Goal: Transaction & Acquisition: Purchase product/service

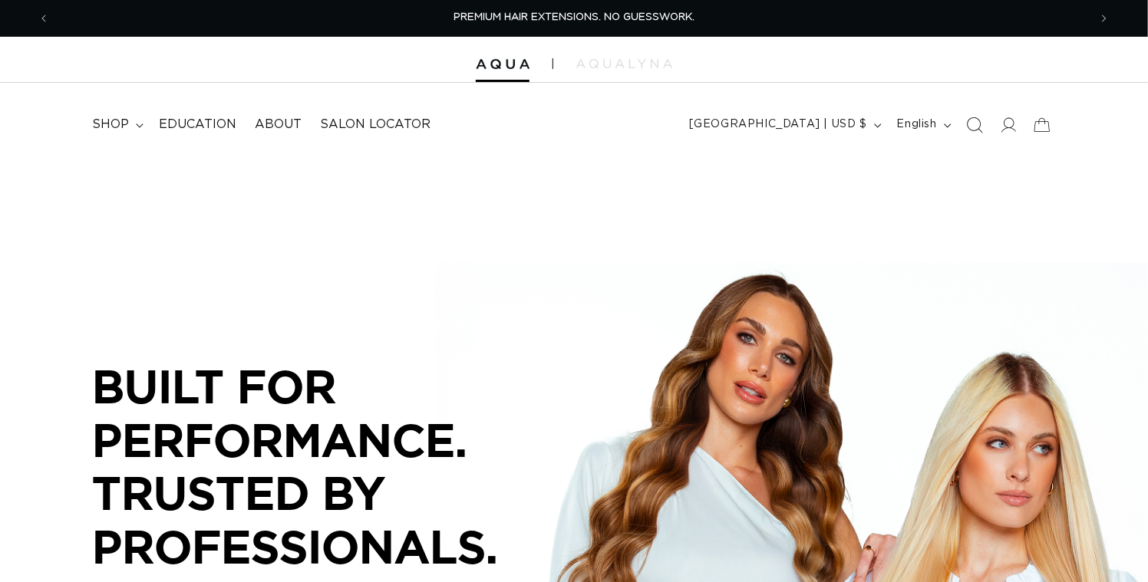
click at [966, 133] on icon "Search" at bounding box center [974, 125] width 16 height 16
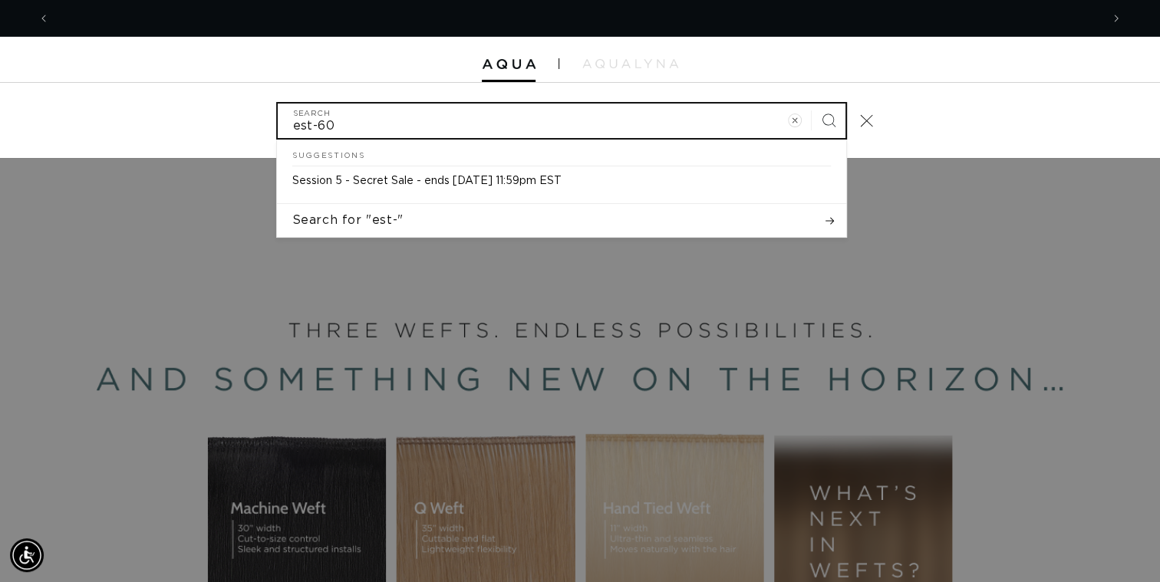
scroll to position [0, 2075]
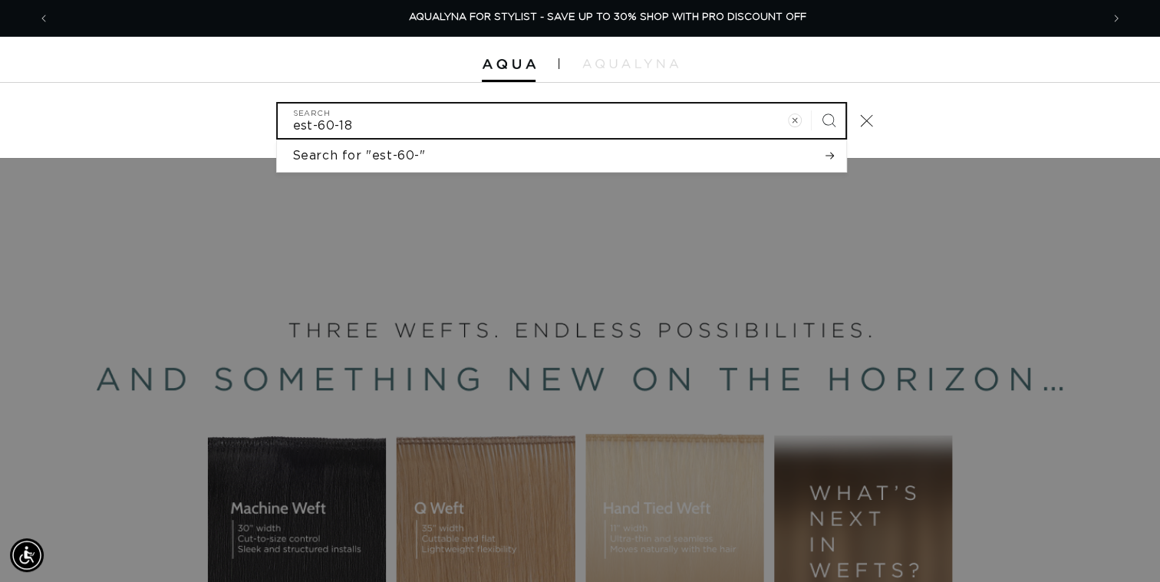
type input "est-60-18"
click at [812, 104] on button "Search" at bounding box center [829, 121] width 34 height 34
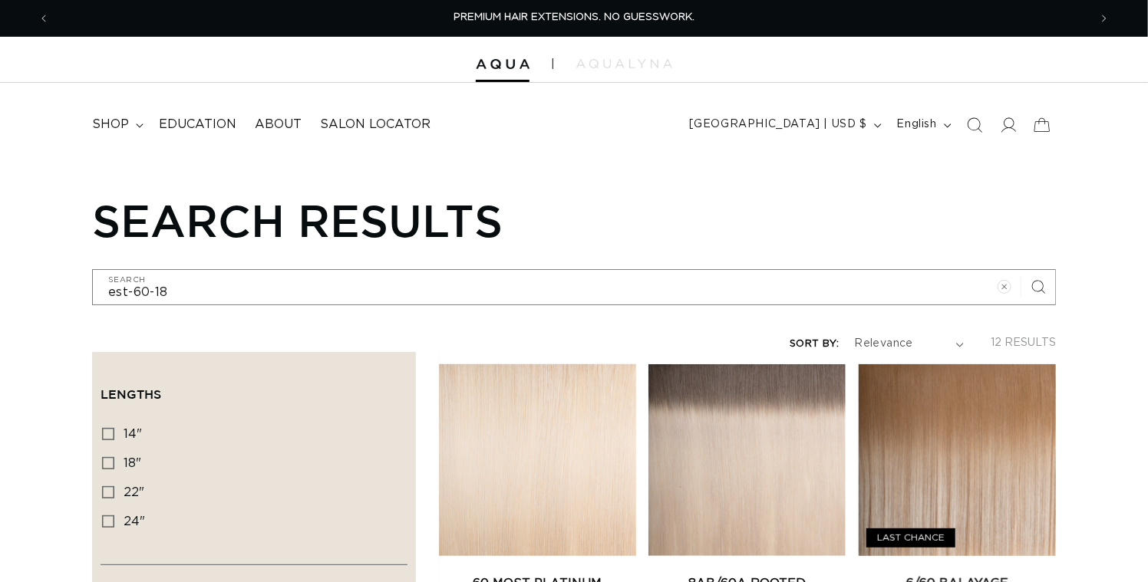
click at [636, 575] on link "60 Most Platinum Tape In" at bounding box center [537, 593] width 197 height 37
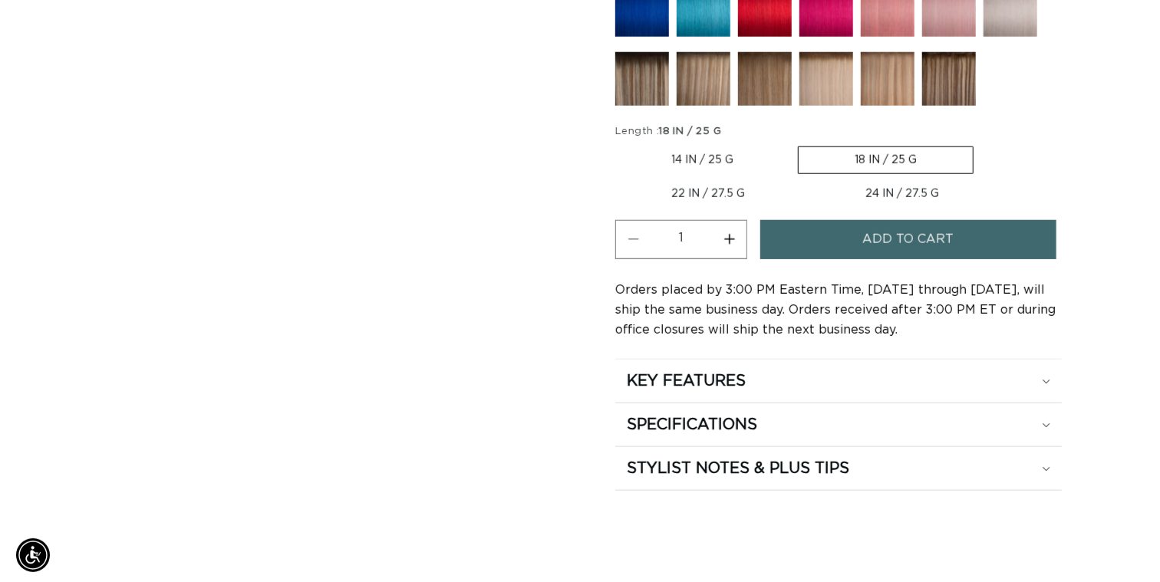
scroll to position [0, 1025]
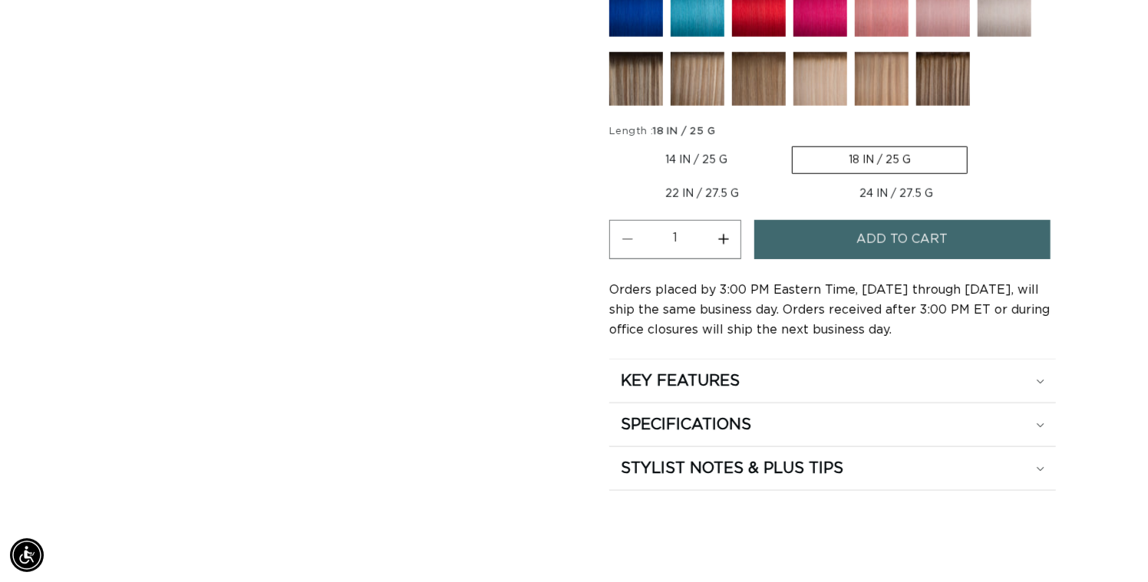
click at [740, 259] on button "Increase quantity for 60 Most Platinum - Tape In" at bounding box center [723, 239] width 35 height 39
type input "3"
click at [898, 259] on span "Add to cart" at bounding box center [901, 239] width 91 height 39
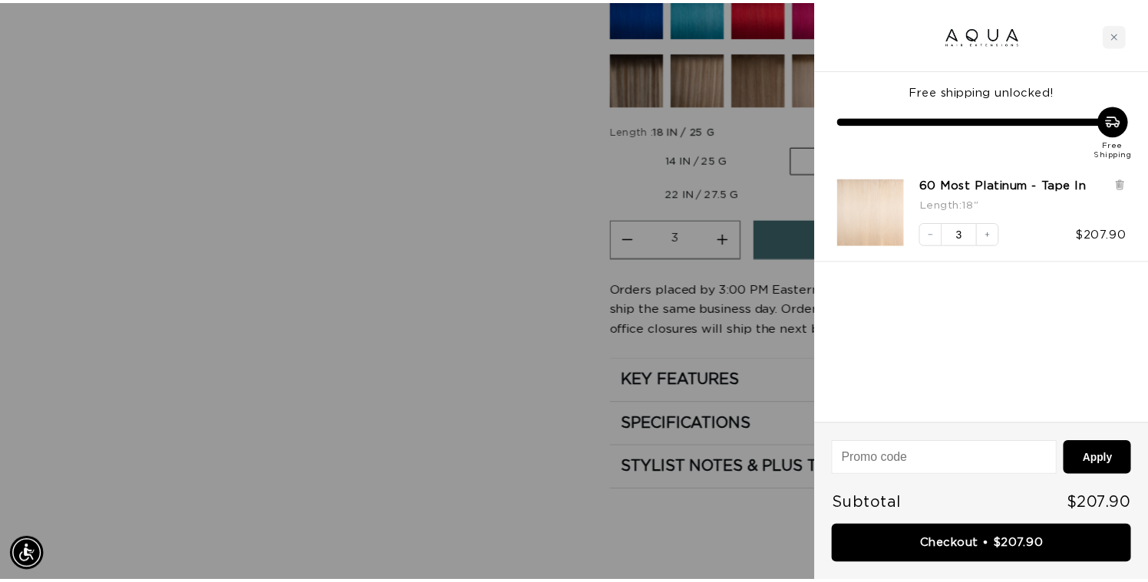
scroll to position [0, 0]
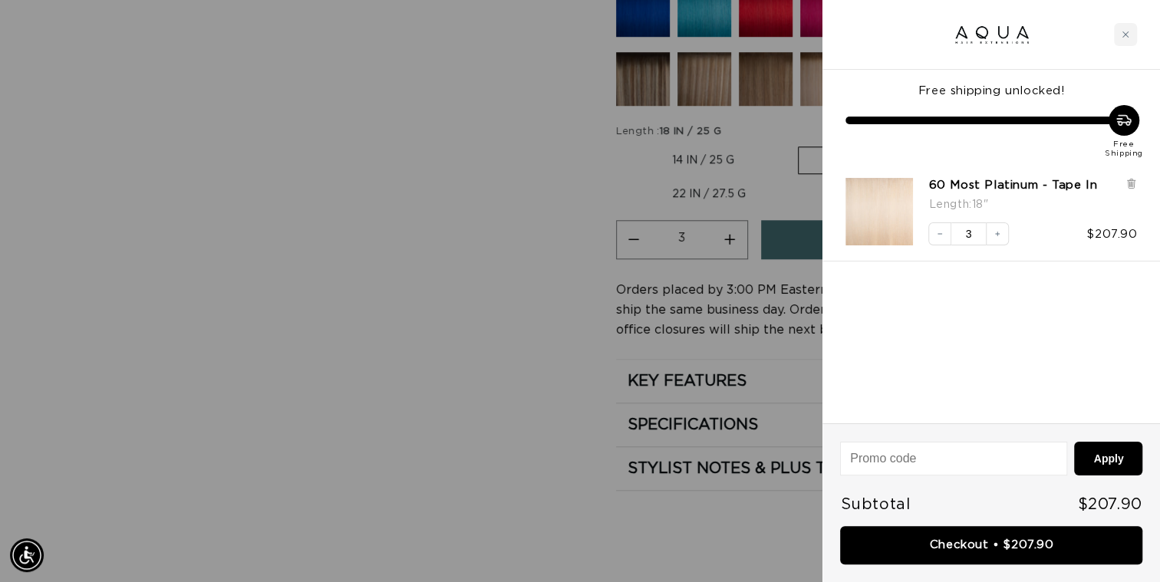
click at [379, 312] on div at bounding box center [580, 291] width 1160 height 582
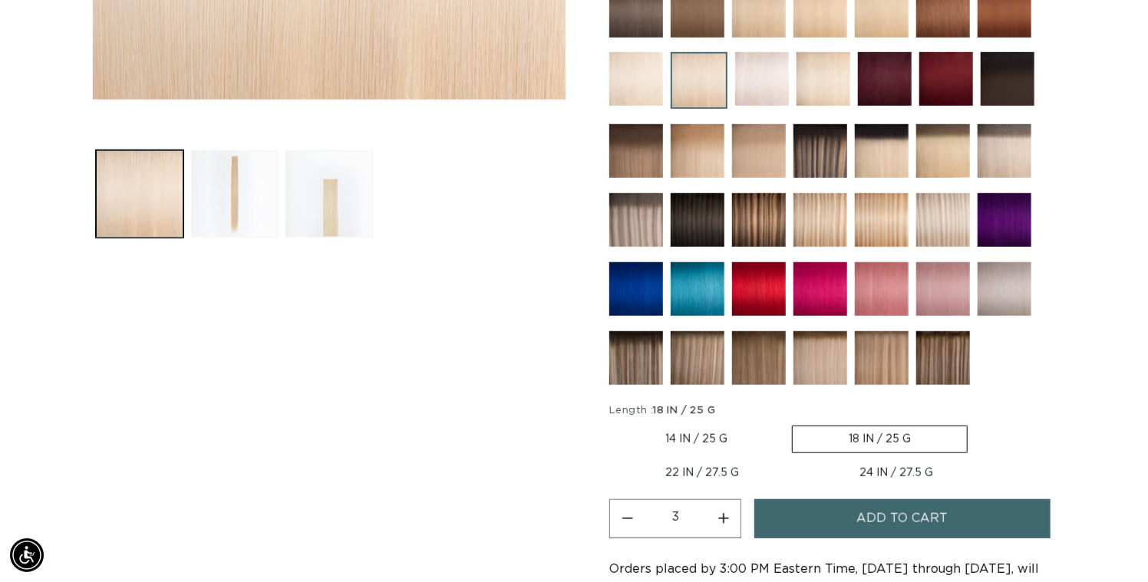
scroll to position [537, 0]
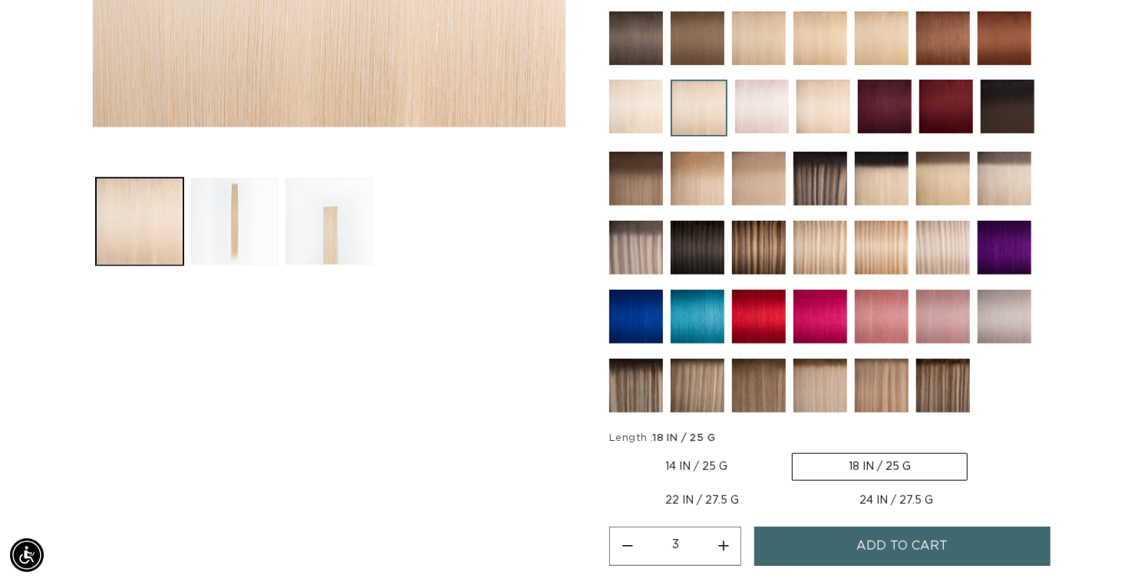
click at [641, 65] on img at bounding box center [636, 39] width 54 height 54
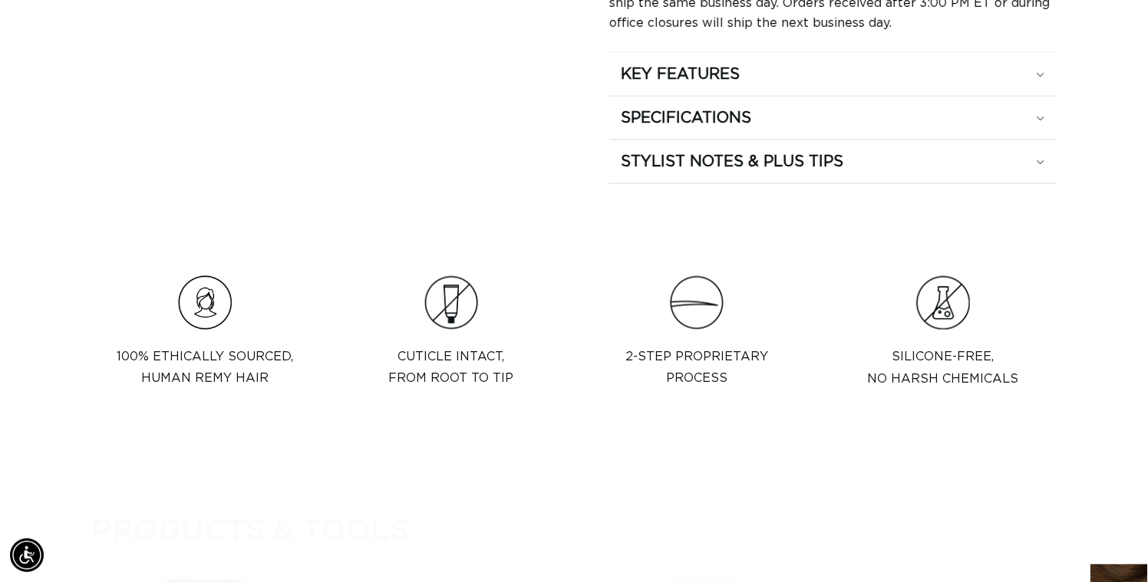
scroll to position [0, 2051]
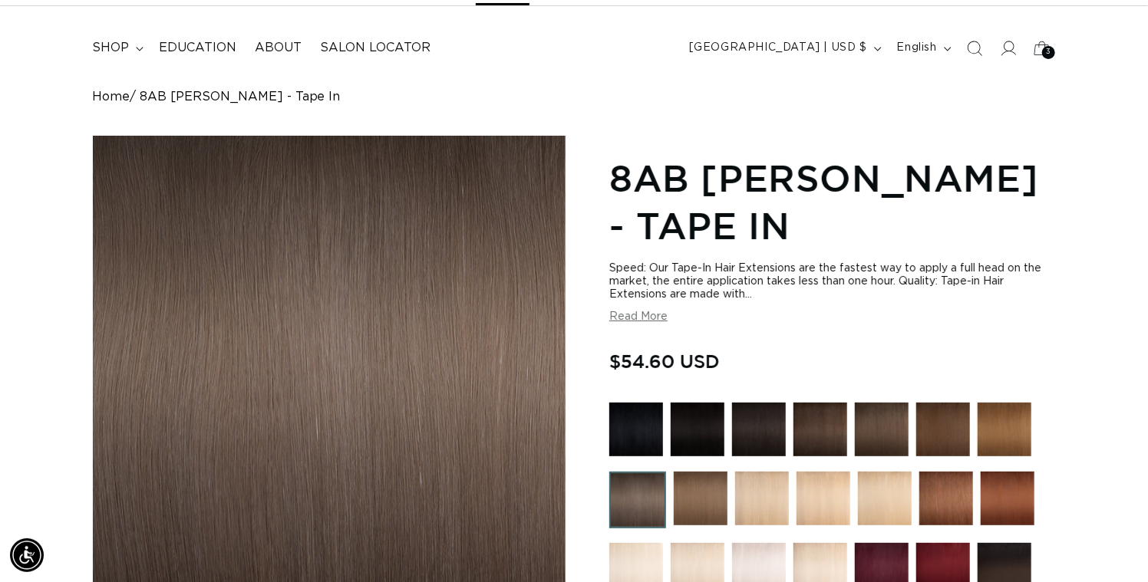
scroll to position [0, 1025]
click at [889, 457] on img at bounding box center [882, 430] width 54 height 54
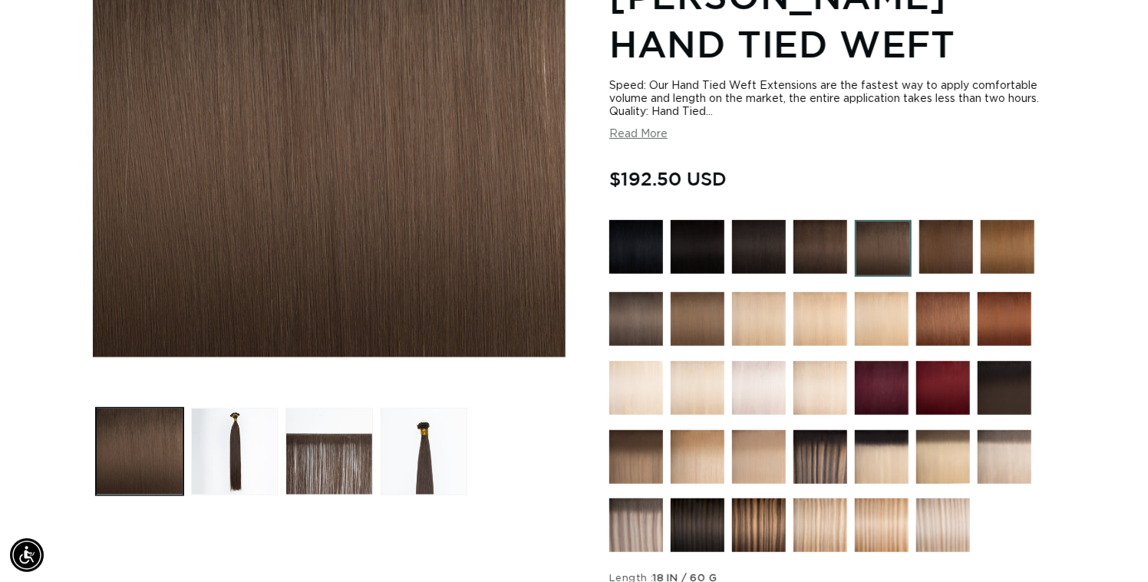
scroll to position [0, 1025]
click at [697, 346] on img at bounding box center [698, 319] width 54 height 54
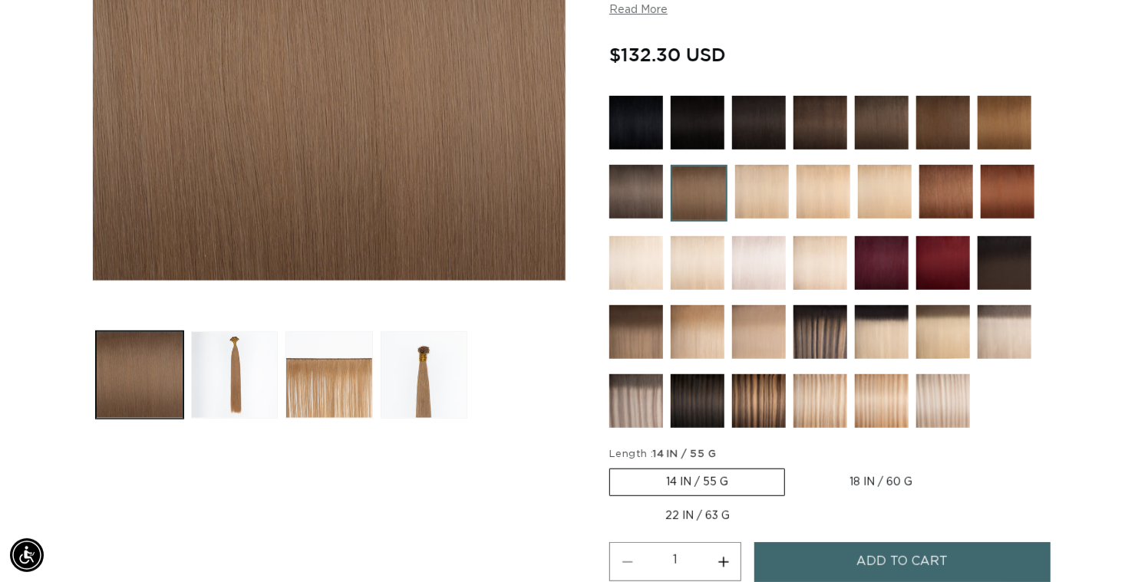
scroll to position [0, 1025]
click at [627, 219] on img at bounding box center [636, 192] width 54 height 54
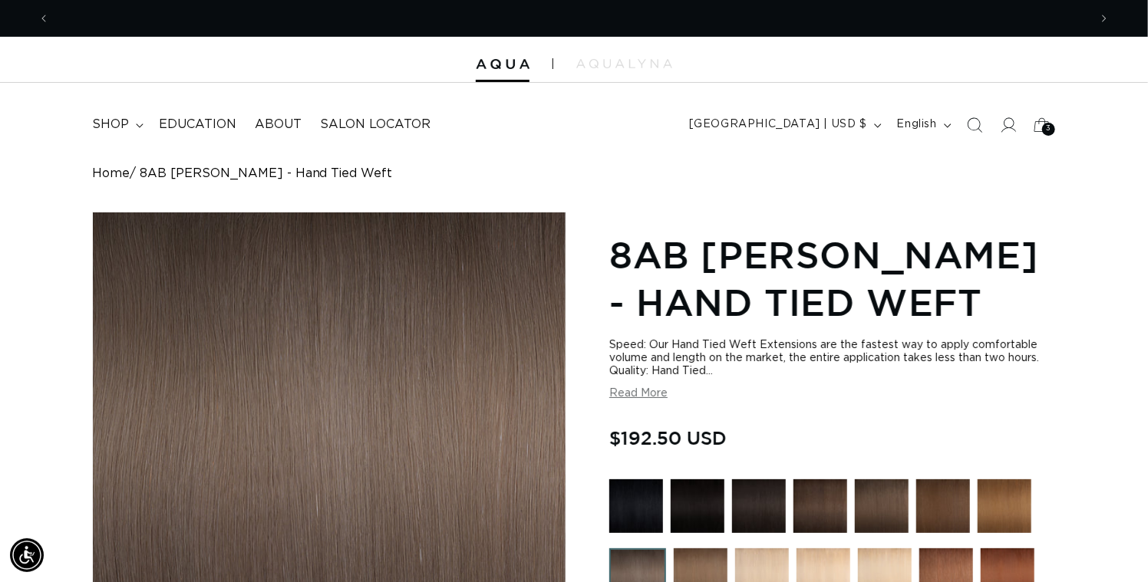
scroll to position [0, 1025]
click at [966, 133] on icon "Search" at bounding box center [974, 125] width 16 height 16
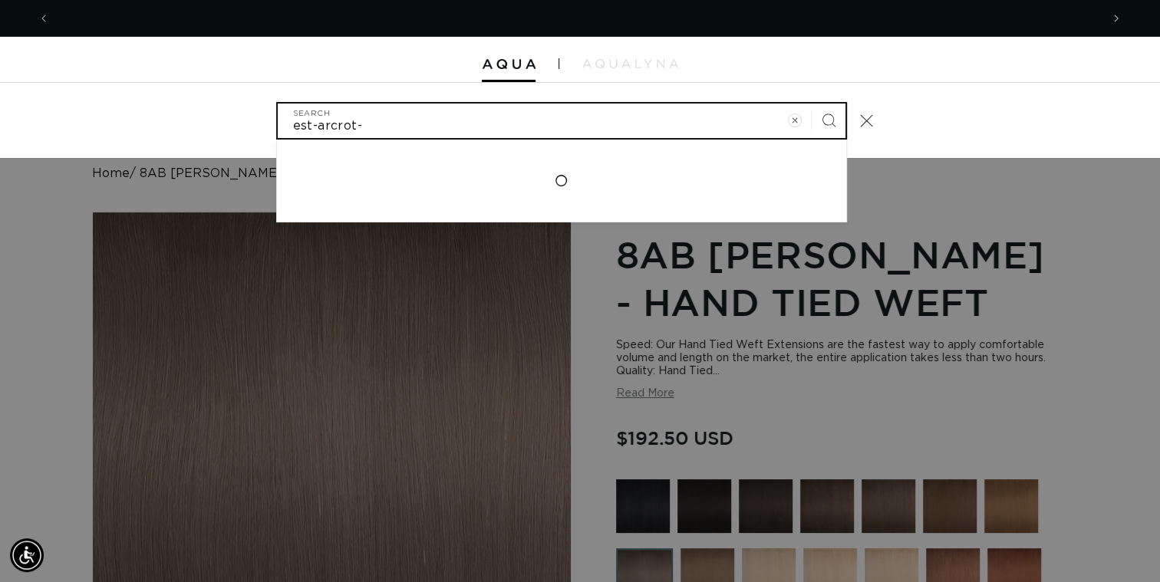
scroll to position [0, 1037]
type input "est-arcrot-18"
click at [812, 104] on button "Search" at bounding box center [829, 121] width 34 height 34
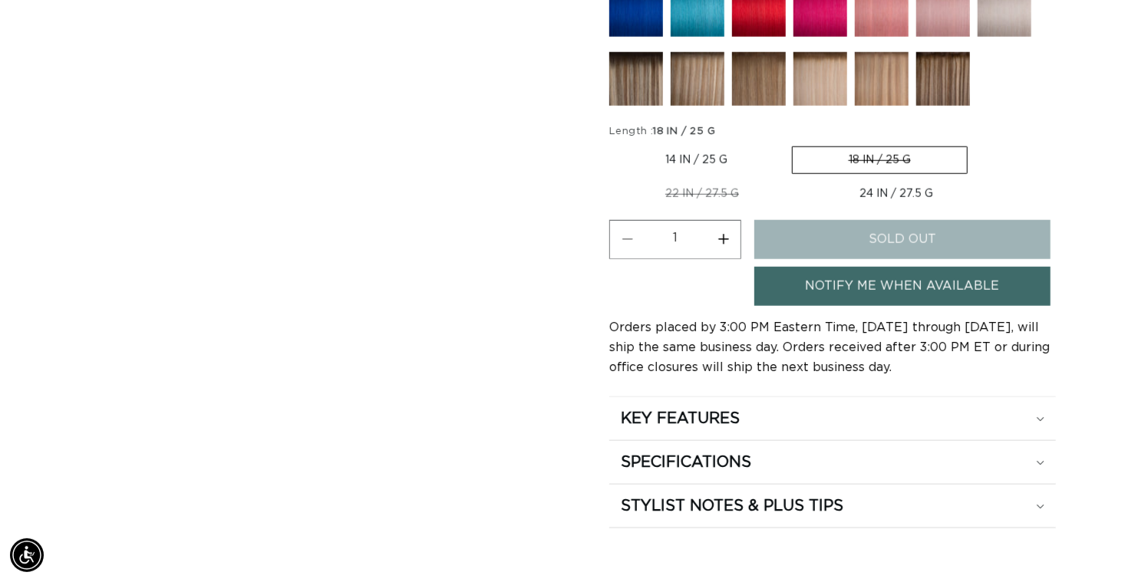
click at [979, 209] on fieldset "Length : 18 IN / 25 G 14 IN / 25 G Variant sold out or unavailable 18 IN / 25 G…" at bounding box center [832, 166] width 447 height 84
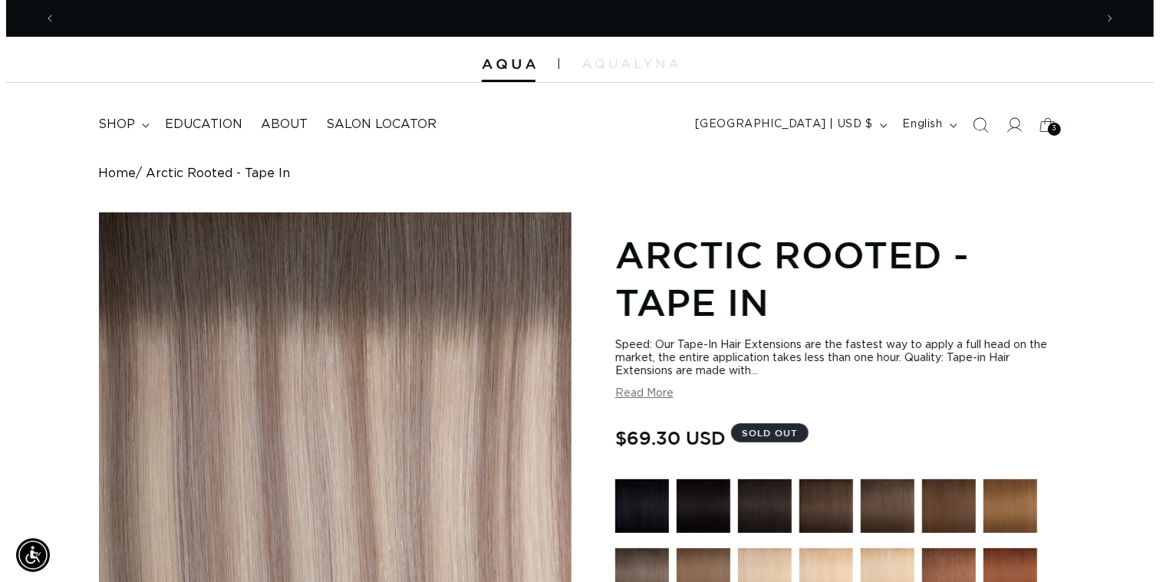
scroll to position [0, 1025]
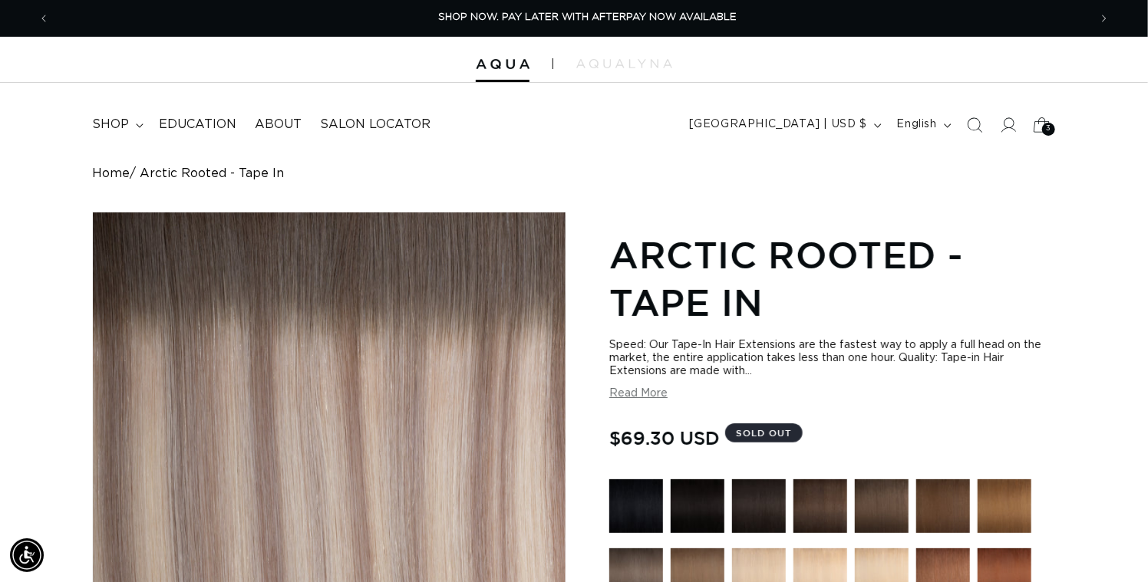
click at [1046, 136] on span "3" at bounding box center [1048, 129] width 5 height 13
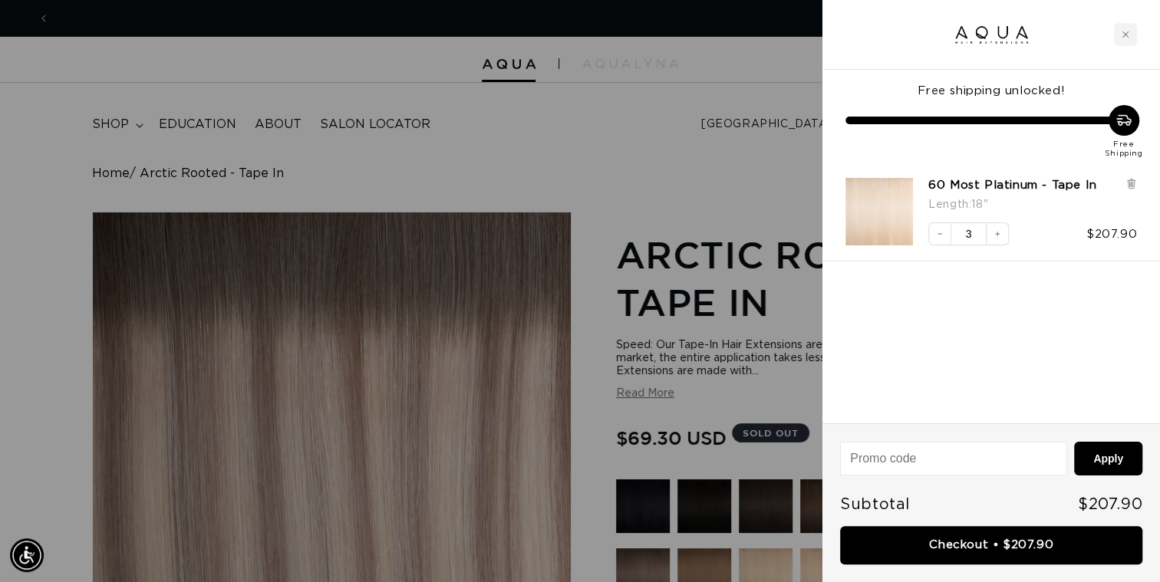
scroll to position [0, 1037]
click at [939, 235] on icon "Decrease quantity" at bounding box center [940, 234] width 5 height 1
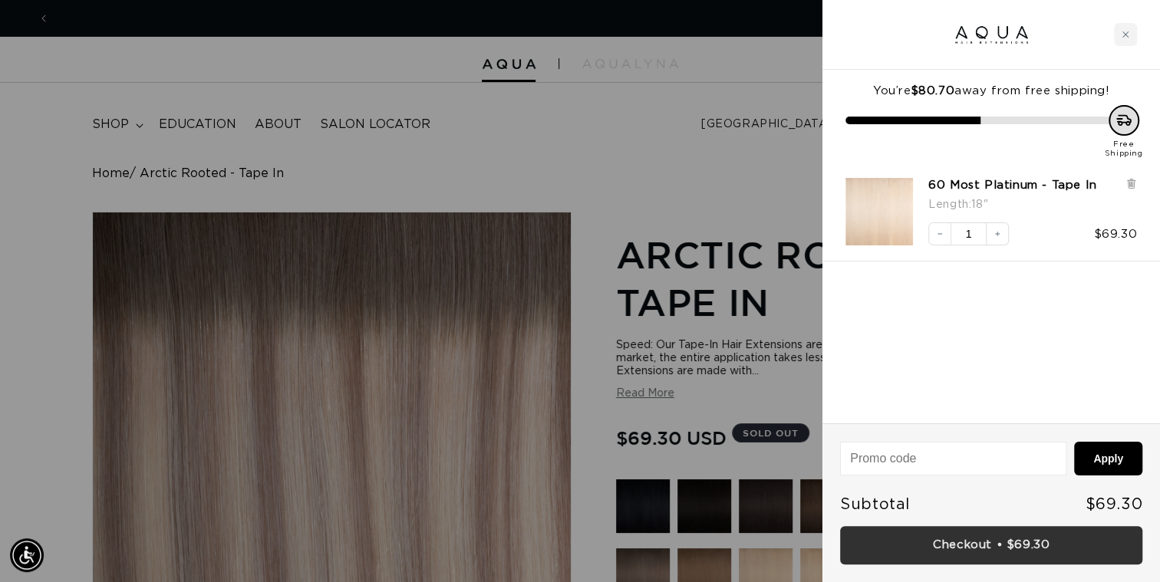
scroll to position [0, 1037]
click at [947, 553] on link "Checkout • $69.30" at bounding box center [991, 545] width 302 height 39
